Goal: Check status: Check status

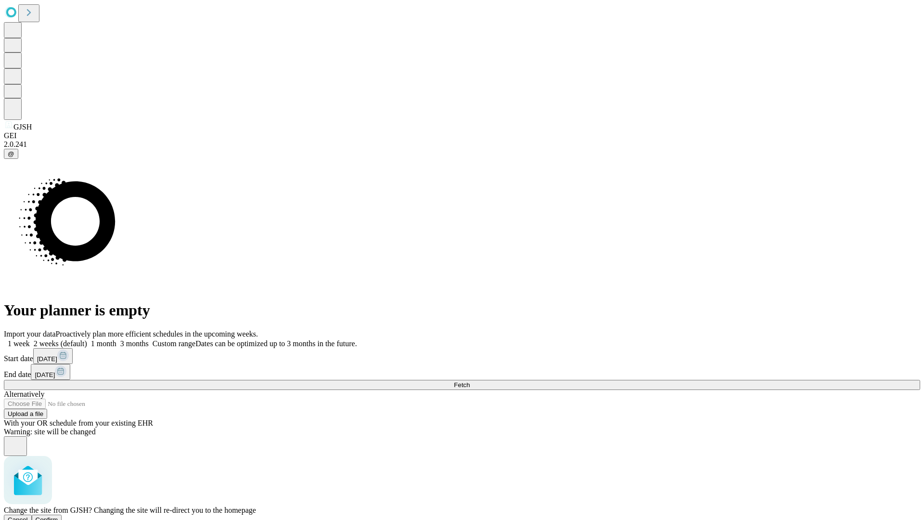
click at [58, 516] on span "Confirm" at bounding box center [47, 519] width 23 height 7
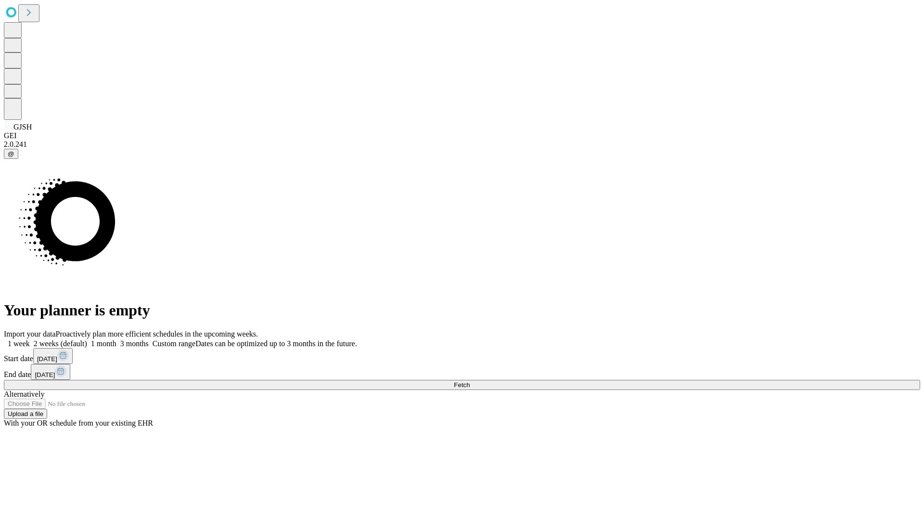
click at [87, 339] on label "2 weeks (default)" at bounding box center [58, 343] width 57 height 8
click at [470, 381] on span "Fetch" at bounding box center [462, 384] width 16 height 7
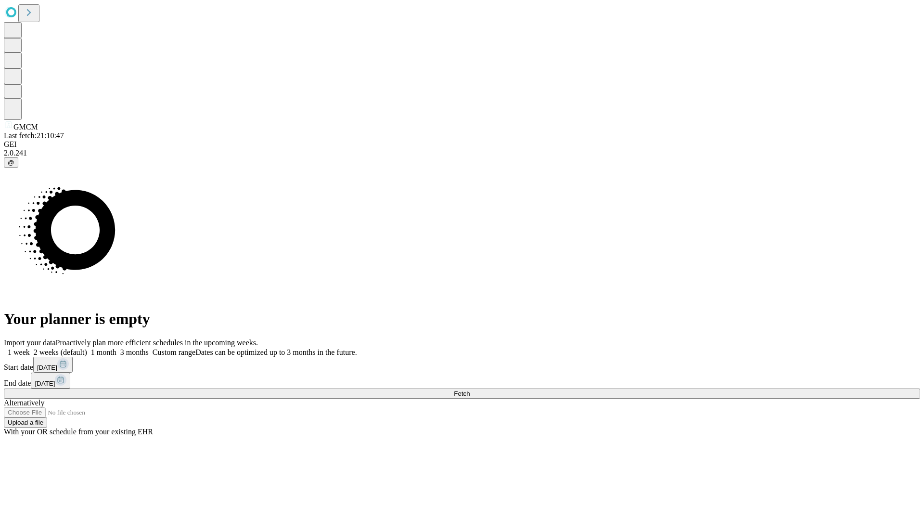
click at [470, 390] on span "Fetch" at bounding box center [462, 393] width 16 height 7
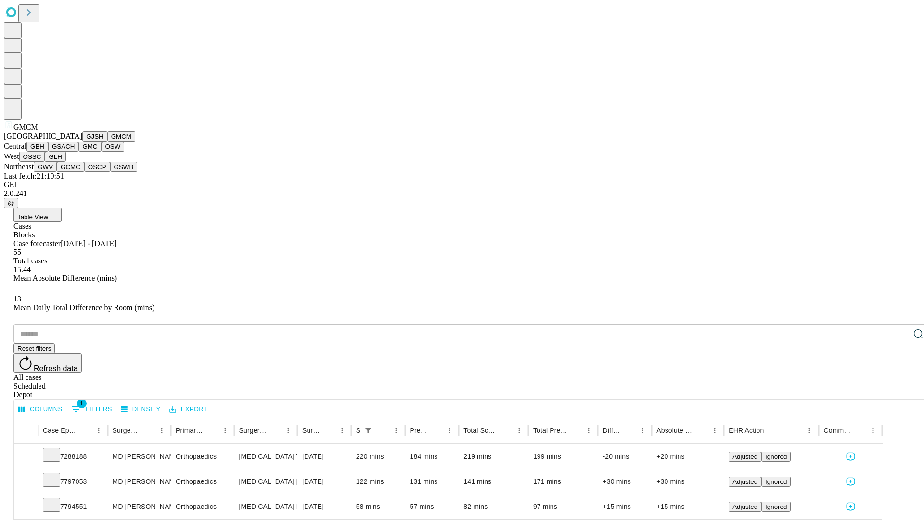
click at [48, 152] on button "GBH" at bounding box center [37, 146] width 22 height 10
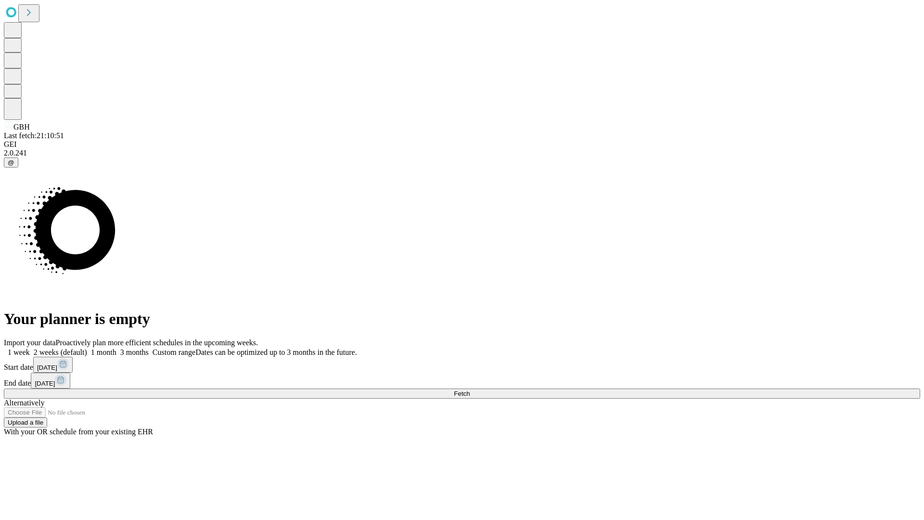
click at [87, 348] on label "2 weeks (default)" at bounding box center [58, 352] width 57 height 8
click at [470, 390] on span "Fetch" at bounding box center [462, 393] width 16 height 7
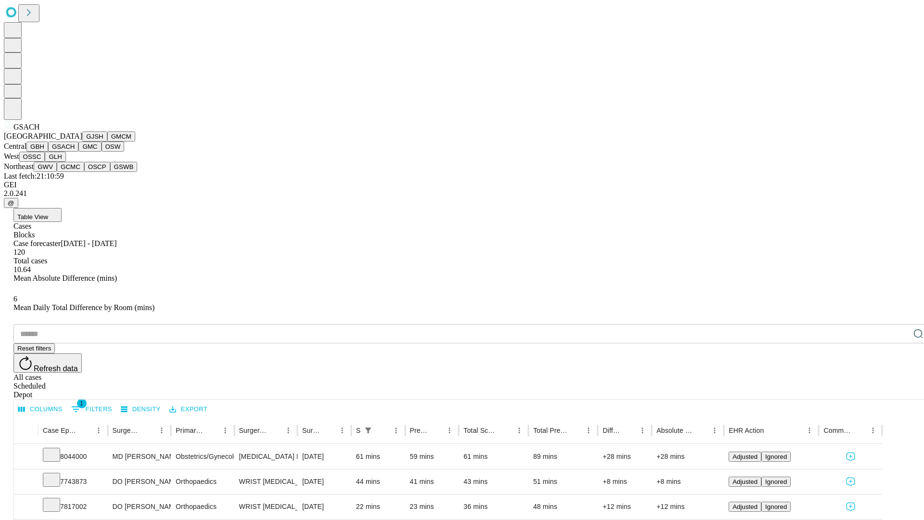
click at [78, 152] on button "GMC" at bounding box center [89, 146] width 23 height 10
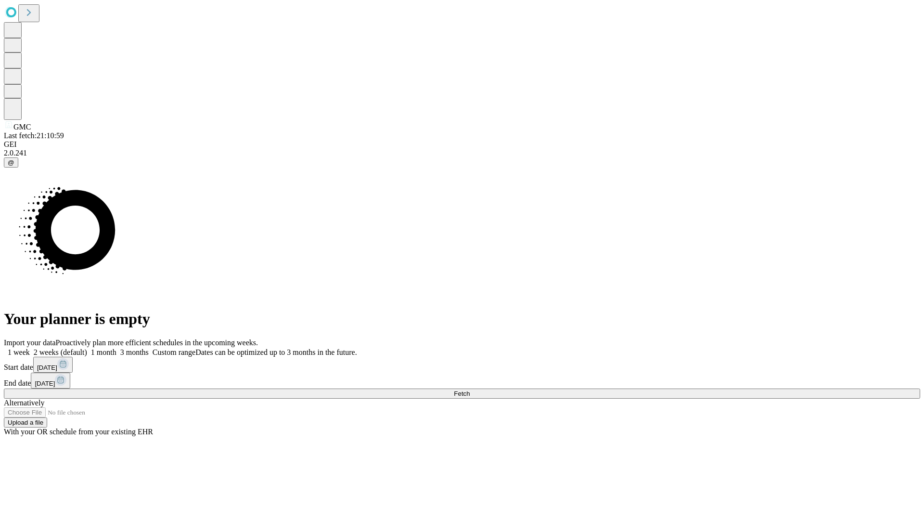
click at [87, 348] on label "2 weeks (default)" at bounding box center [58, 352] width 57 height 8
click at [470, 390] on span "Fetch" at bounding box center [462, 393] width 16 height 7
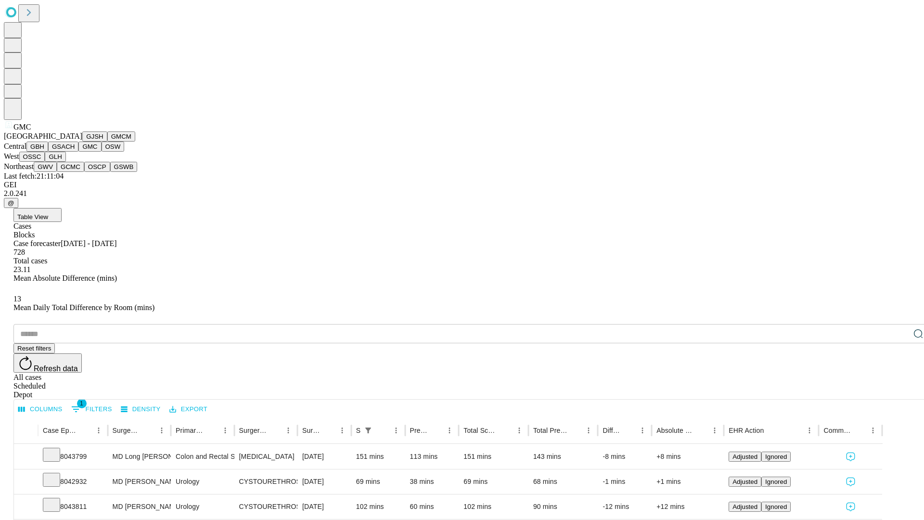
click at [102, 152] on button "OSW" at bounding box center [113, 146] width 23 height 10
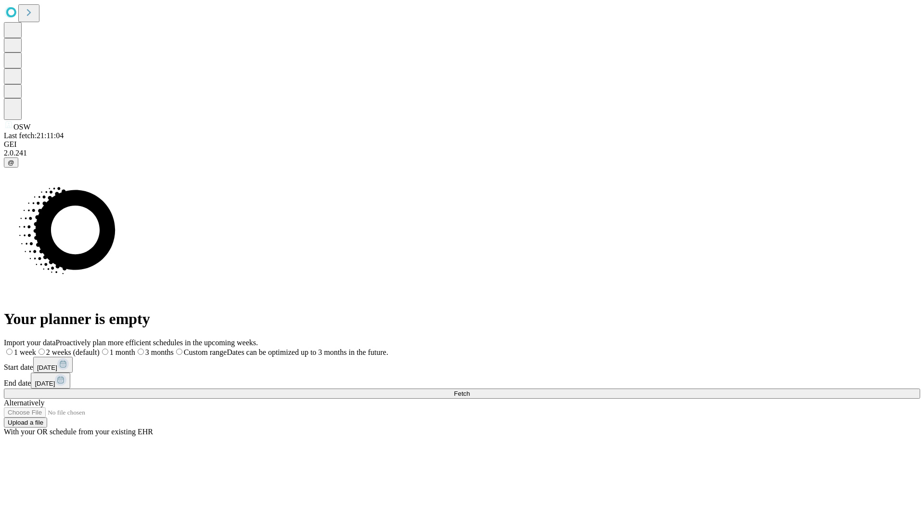
click at [100, 348] on label "2 weeks (default)" at bounding box center [68, 352] width 64 height 8
click at [470, 390] on span "Fetch" at bounding box center [462, 393] width 16 height 7
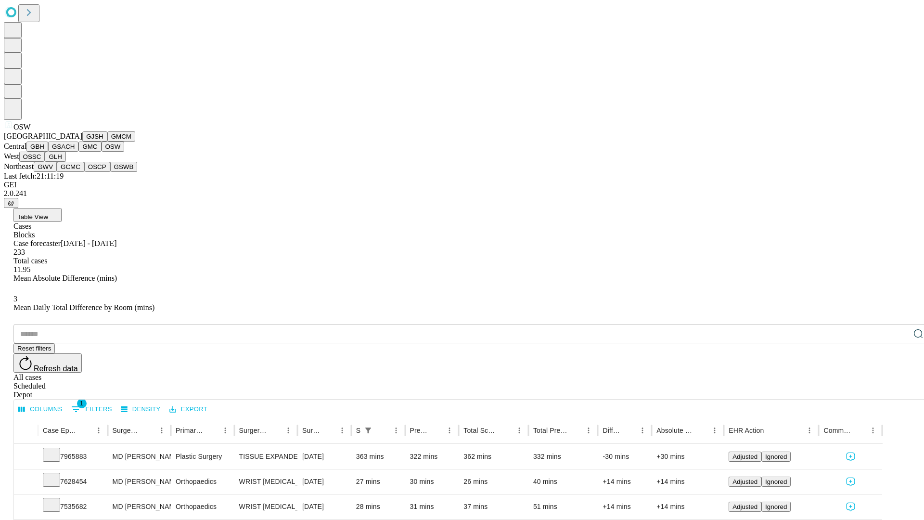
click at [45, 162] on button "OSSC" at bounding box center [32, 157] width 26 height 10
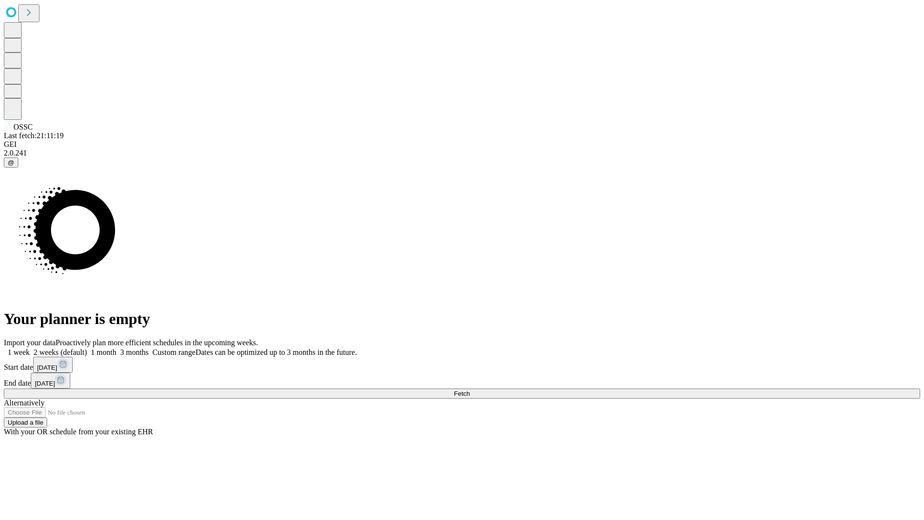
click at [87, 348] on label "2 weeks (default)" at bounding box center [58, 352] width 57 height 8
click at [470, 390] on span "Fetch" at bounding box center [462, 393] width 16 height 7
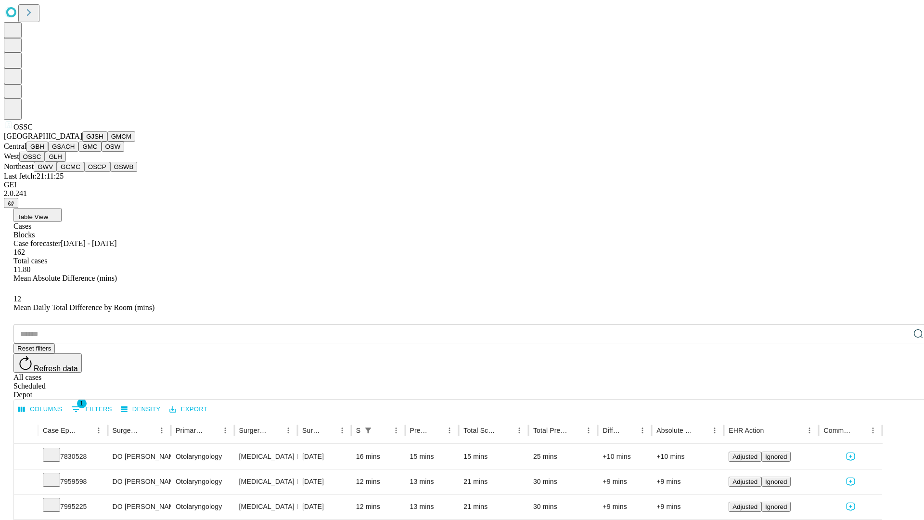
click at [65, 162] on button "GLH" at bounding box center [55, 157] width 21 height 10
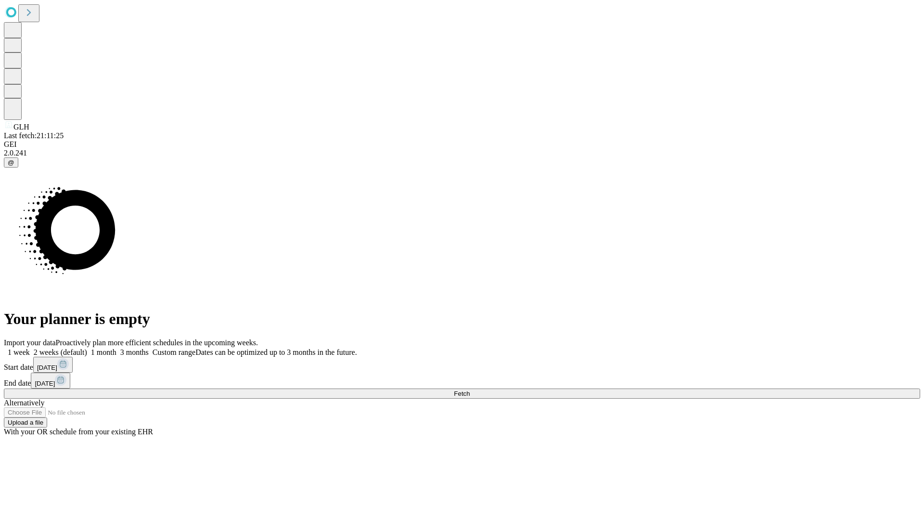
click at [87, 348] on label "2 weeks (default)" at bounding box center [58, 352] width 57 height 8
click at [470, 390] on span "Fetch" at bounding box center [462, 393] width 16 height 7
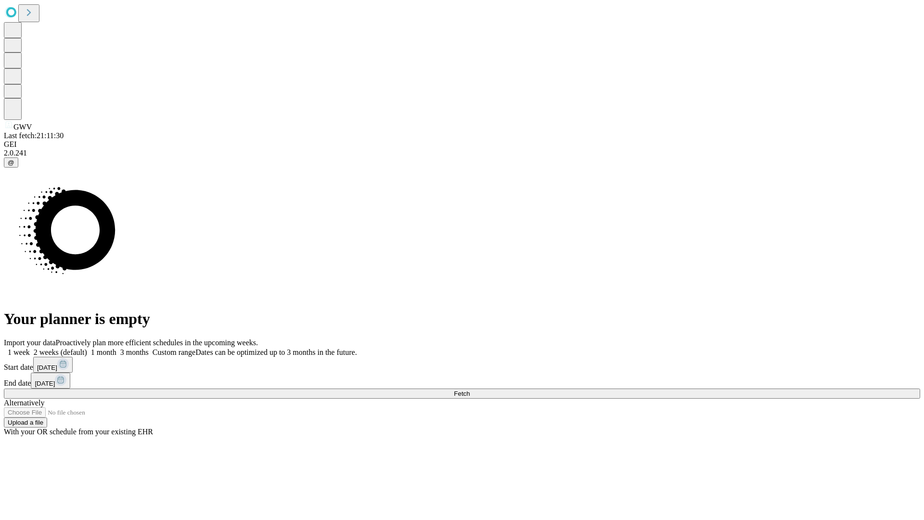
click at [87, 348] on label "2 weeks (default)" at bounding box center [58, 352] width 57 height 8
click at [470, 390] on span "Fetch" at bounding box center [462, 393] width 16 height 7
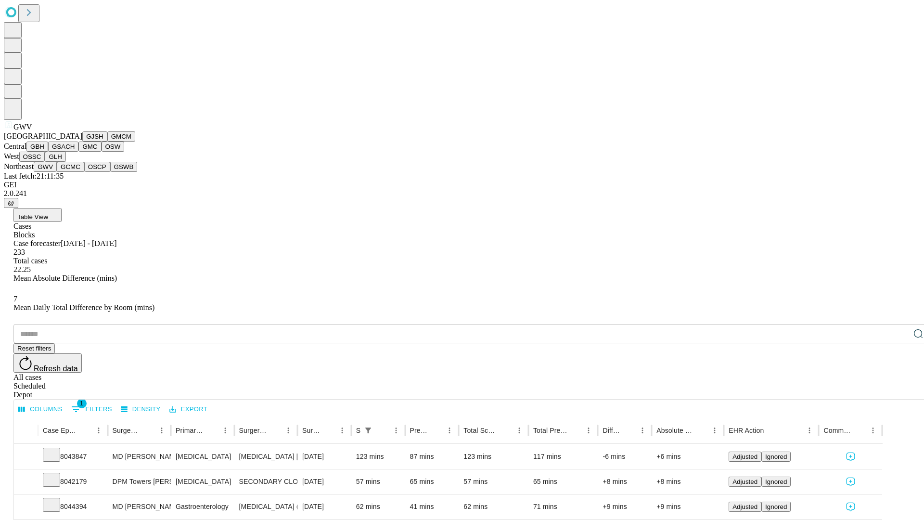
click at [75, 172] on button "GCMC" at bounding box center [70, 167] width 27 height 10
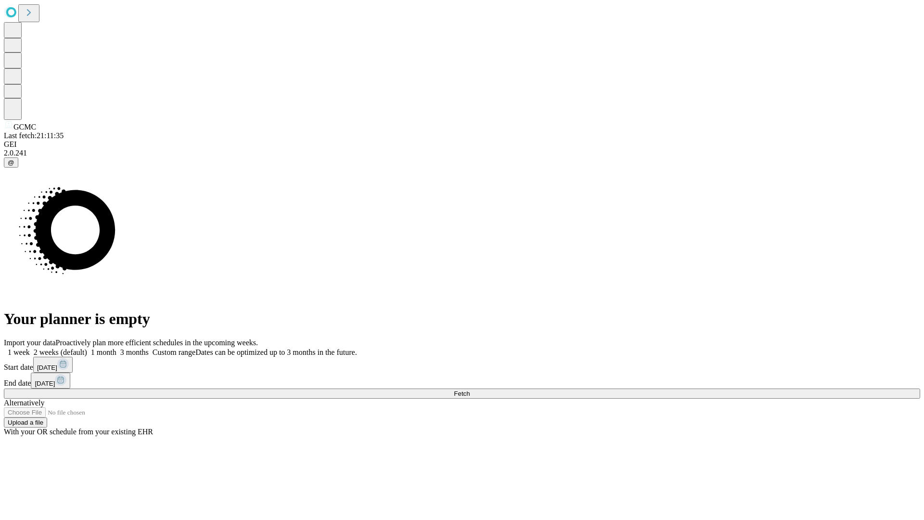
click at [87, 348] on label "2 weeks (default)" at bounding box center [58, 352] width 57 height 8
click at [470, 390] on span "Fetch" at bounding box center [462, 393] width 16 height 7
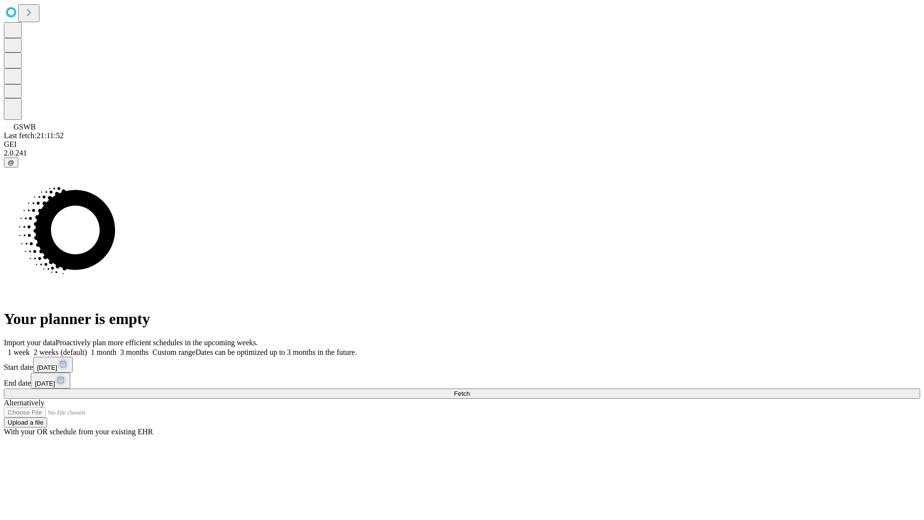
click at [87, 348] on label "2 weeks (default)" at bounding box center [58, 352] width 57 height 8
click at [470, 390] on span "Fetch" at bounding box center [462, 393] width 16 height 7
